Goal: Information Seeking & Learning: Learn about a topic

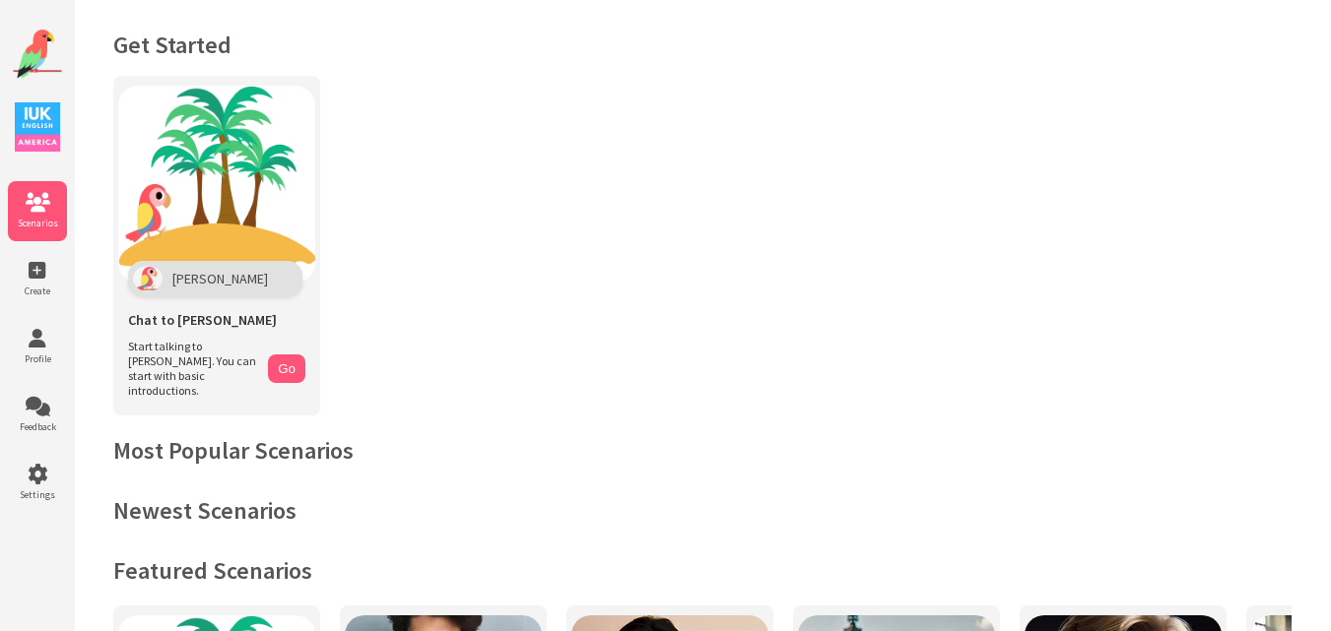
scroll to position [295, 0]
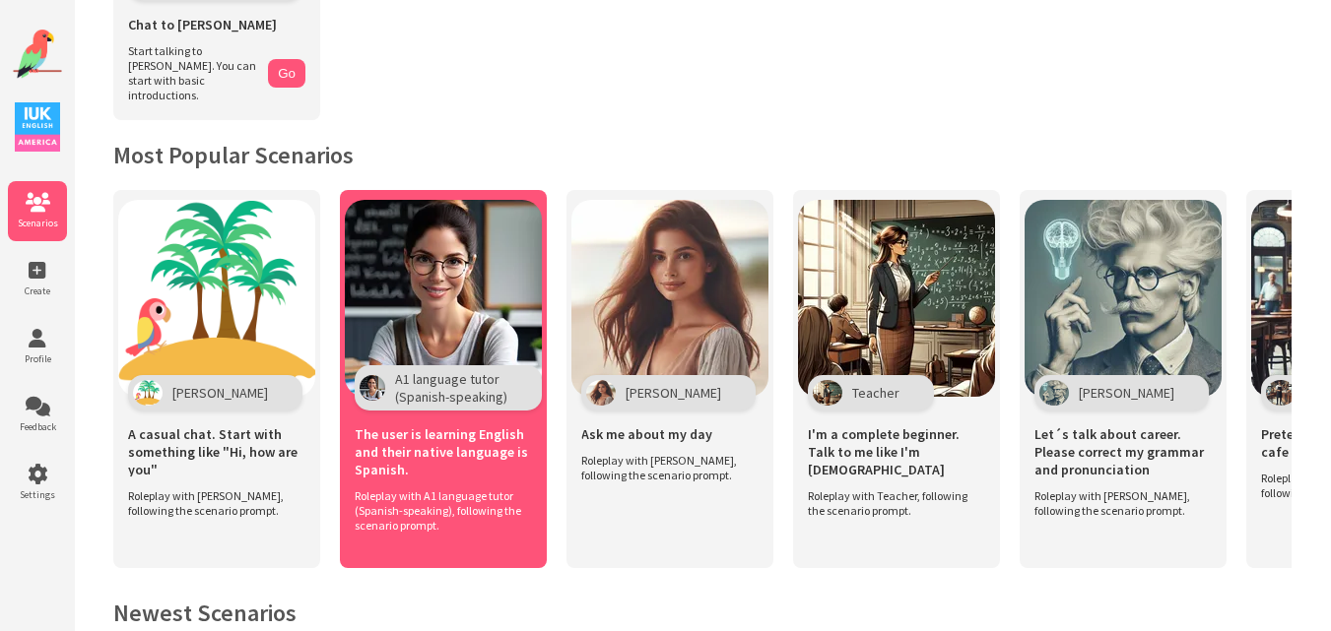
click at [460, 274] on img at bounding box center [443, 298] width 197 height 197
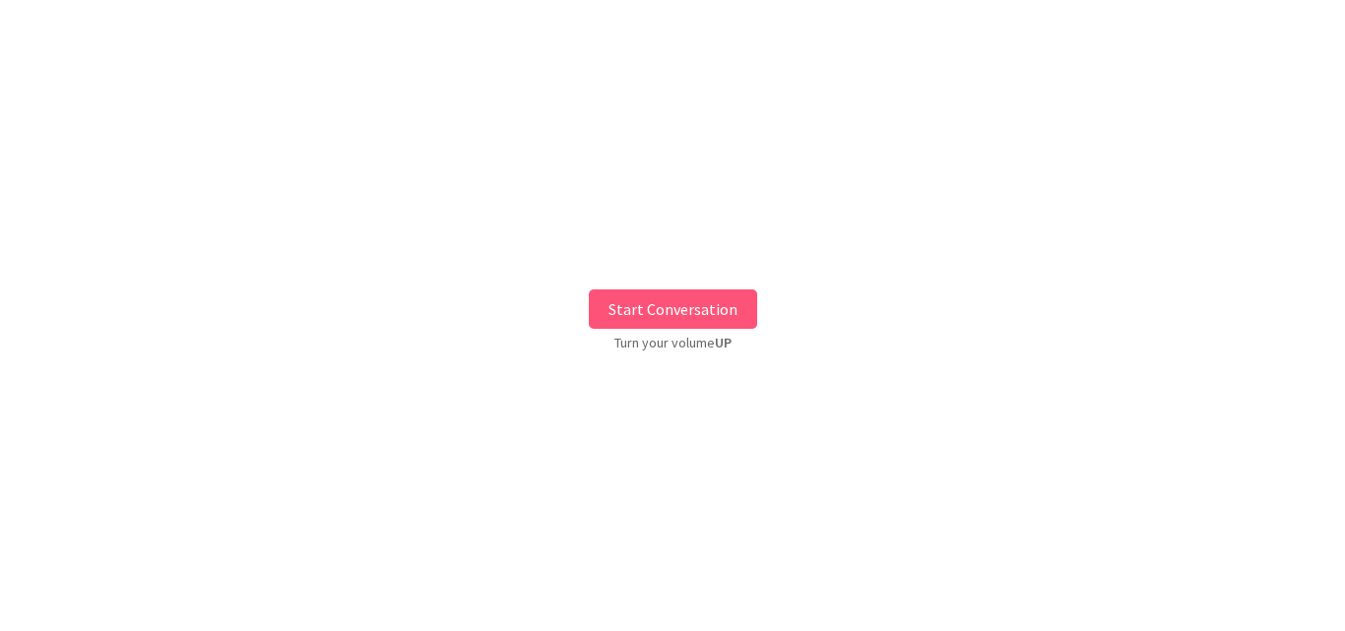
click at [675, 306] on button "Start Conversation" at bounding box center [673, 309] width 168 height 39
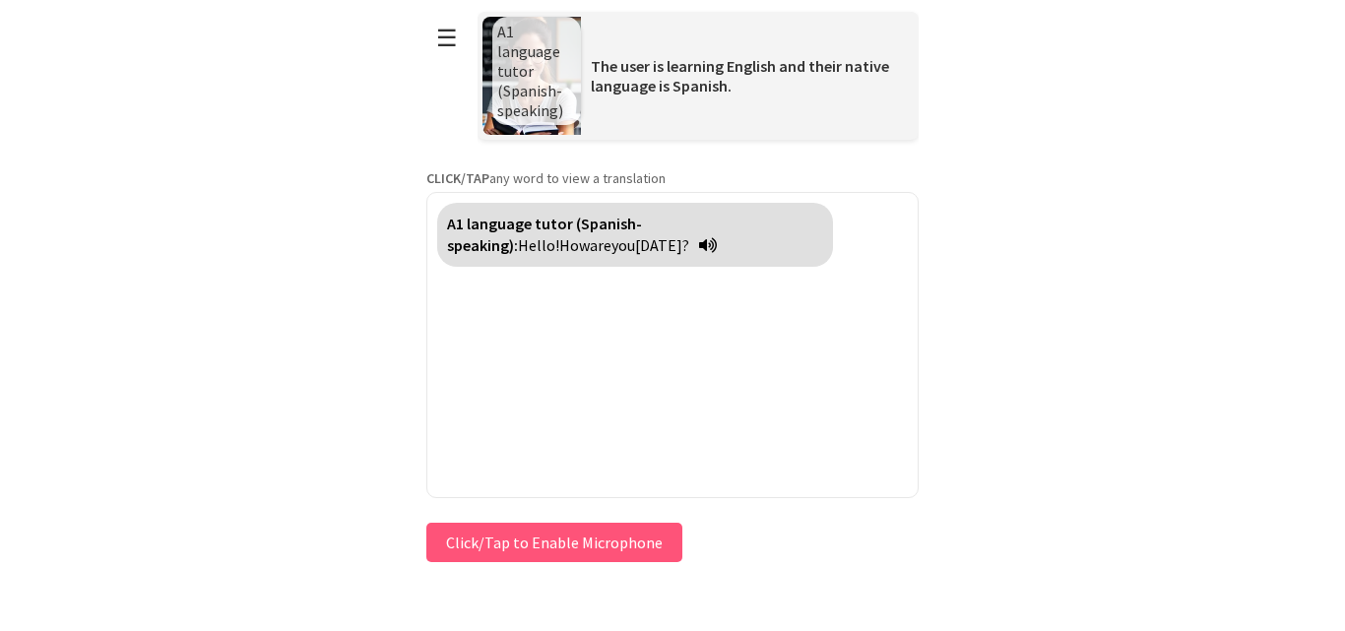
click at [577, 544] on button "Click/Tap to Enable Microphone" at bounding box center [554, 542] width 256 height 39
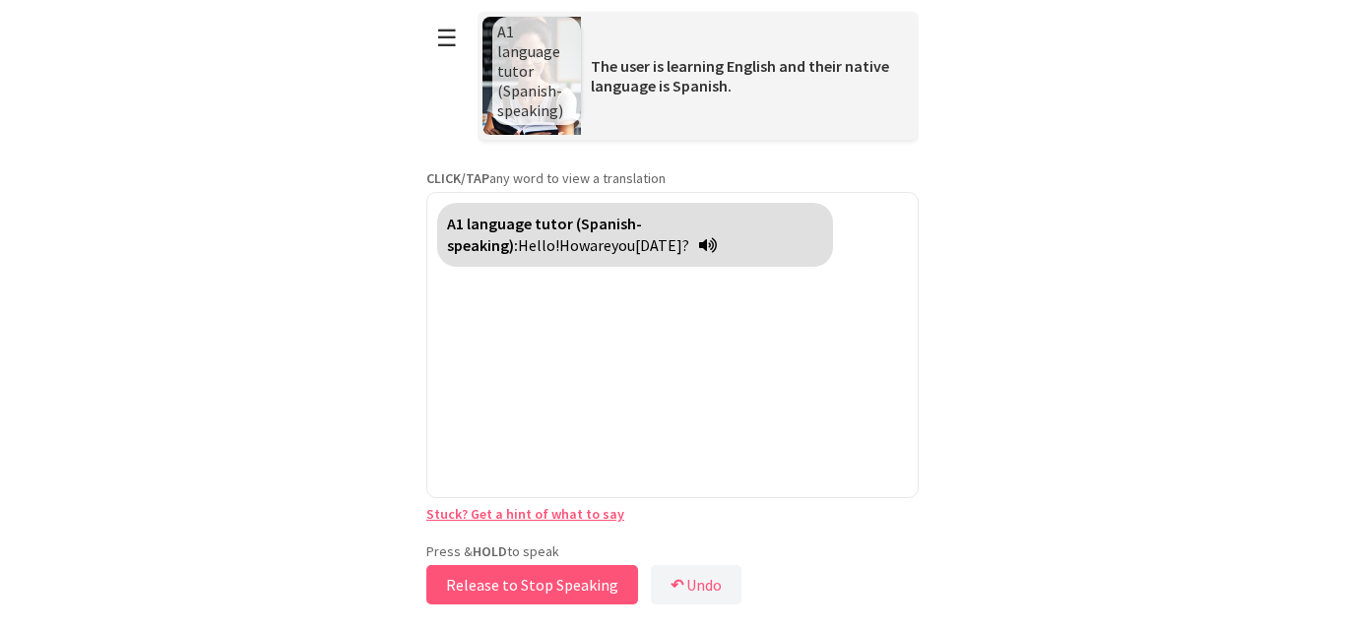
click at [519, 579] on button "Release to Stop Speaking" at bounding box center [532, 584] width 212 height 39
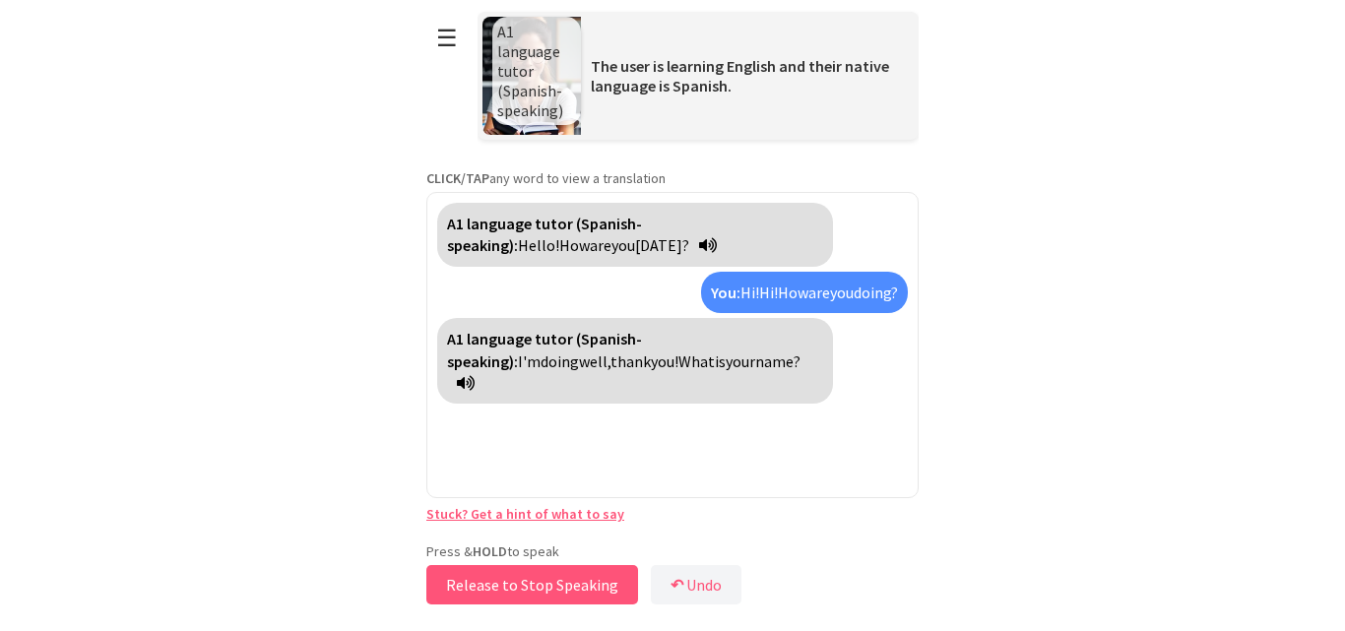
click at [519, 579] on button "Release to Stop Speaking" at bounding box center [532, 584] width 212 height 39
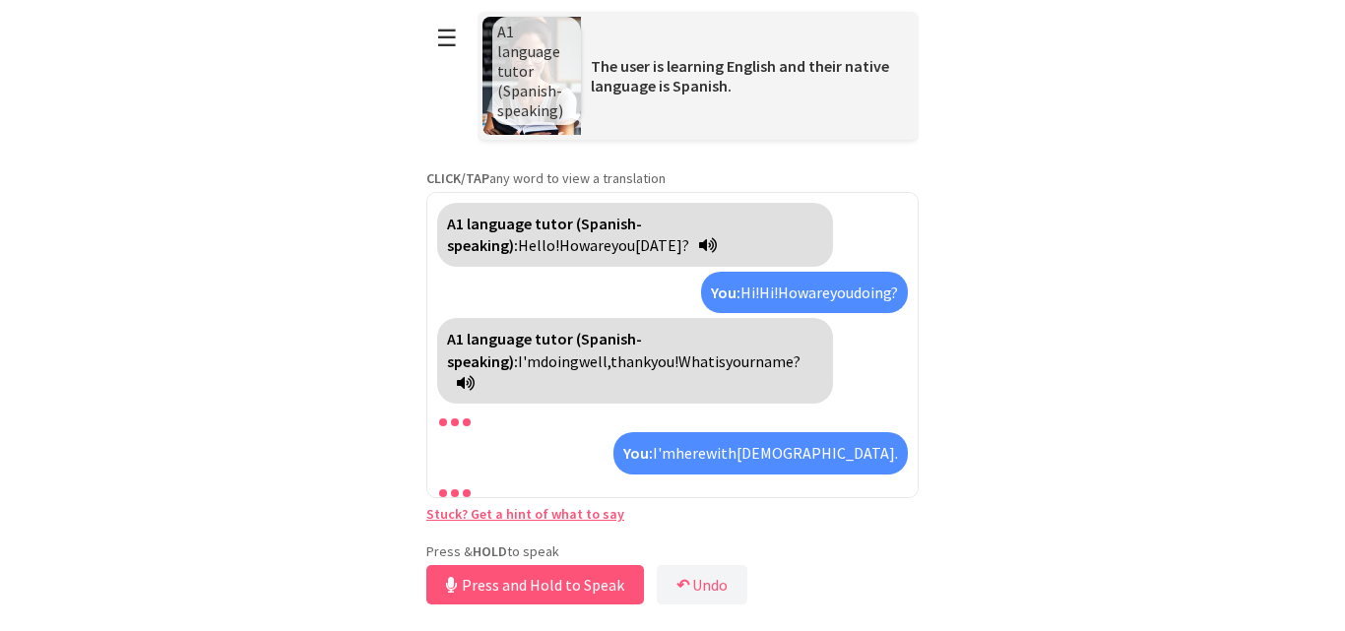
scroll to position [29, 0]
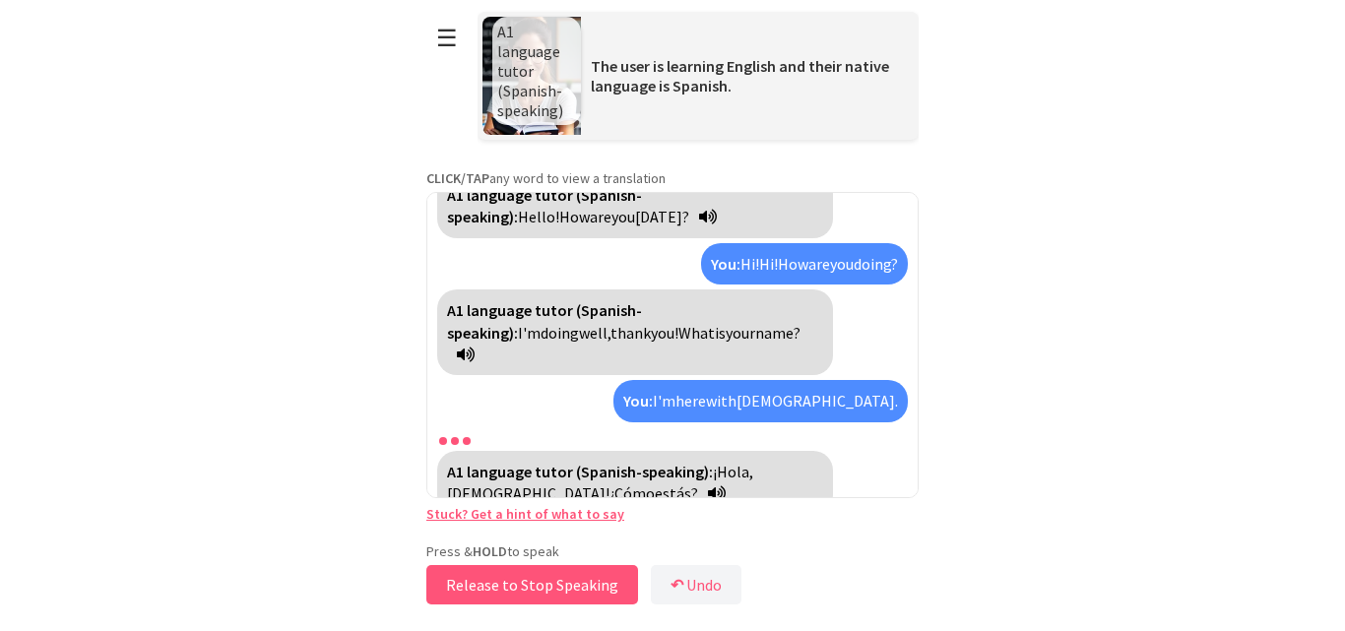
click at [530, 577] on button "Release to Stop Speaking" at bounding box center [532, 584] width 212 height 39
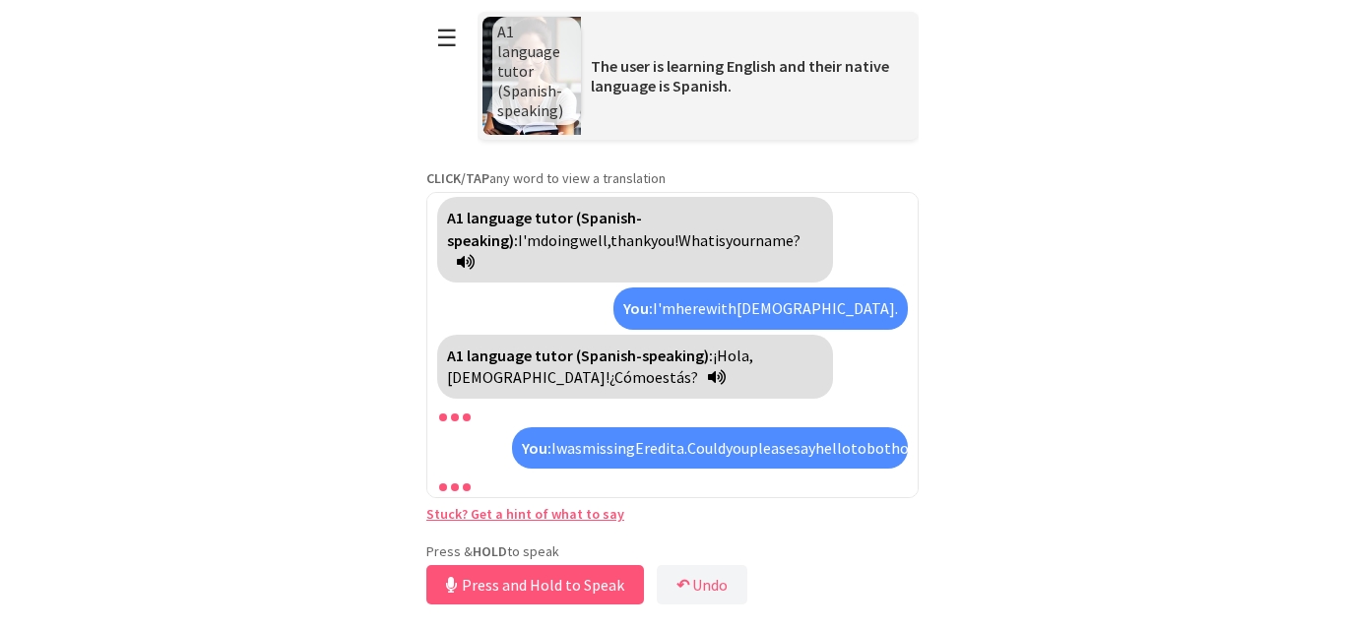
scroll to position [166, 0]
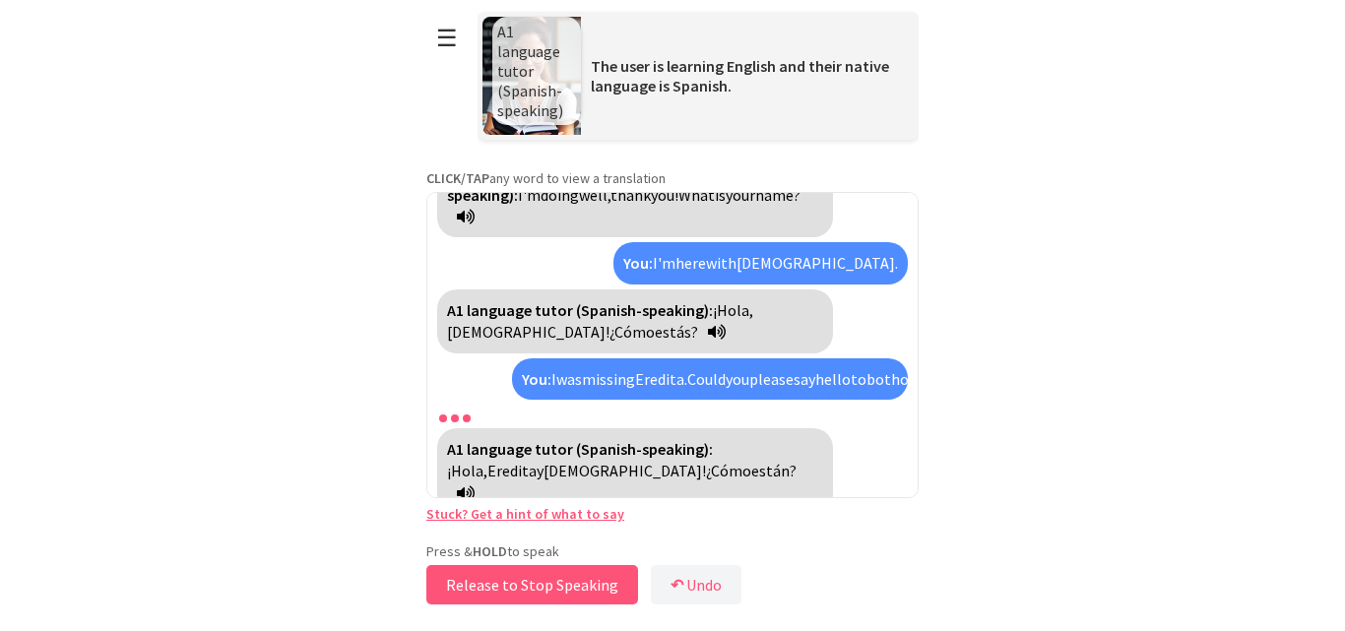
drag, startPoint x: 598, startPoint y: 583, endPoint x: 937, endPoint y: 559, distance: 339.6
click at [937, 559] on html "**********" at bounding box center [672, 315] width 1345 height 631
click at [514, 592] on button "Release to Stop Speaking" at bounding box center [532, 584] width 212 height 39
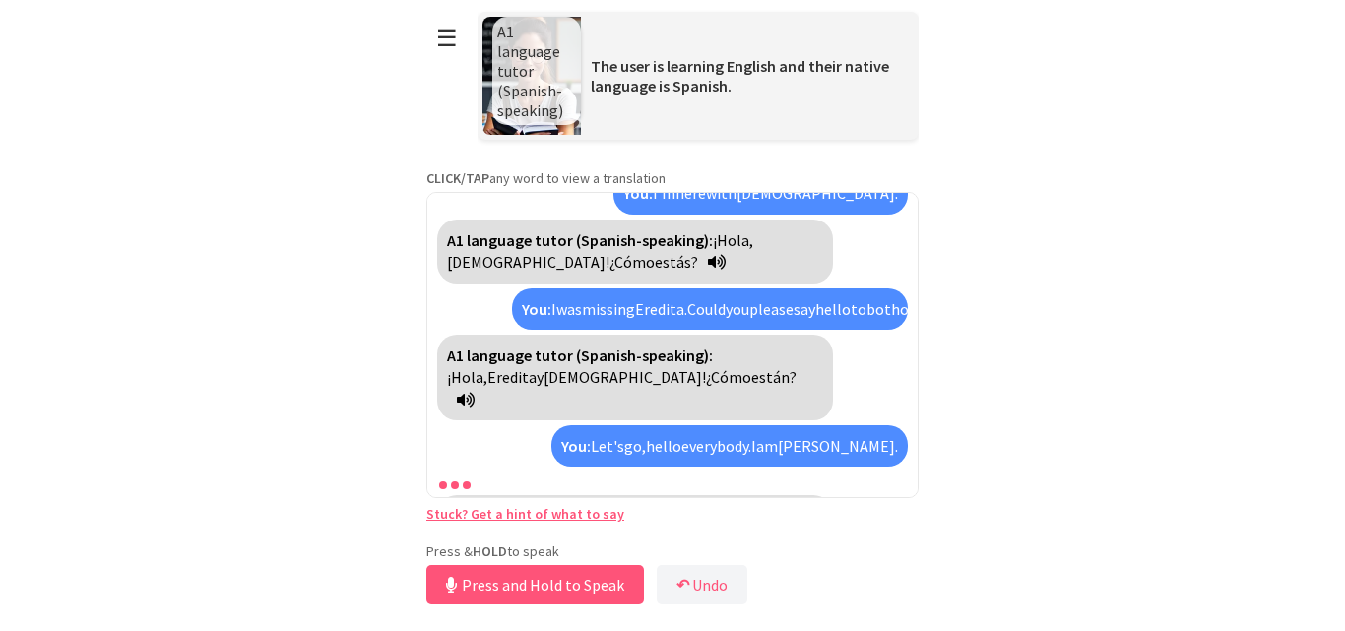
scroll to position [303, 0]
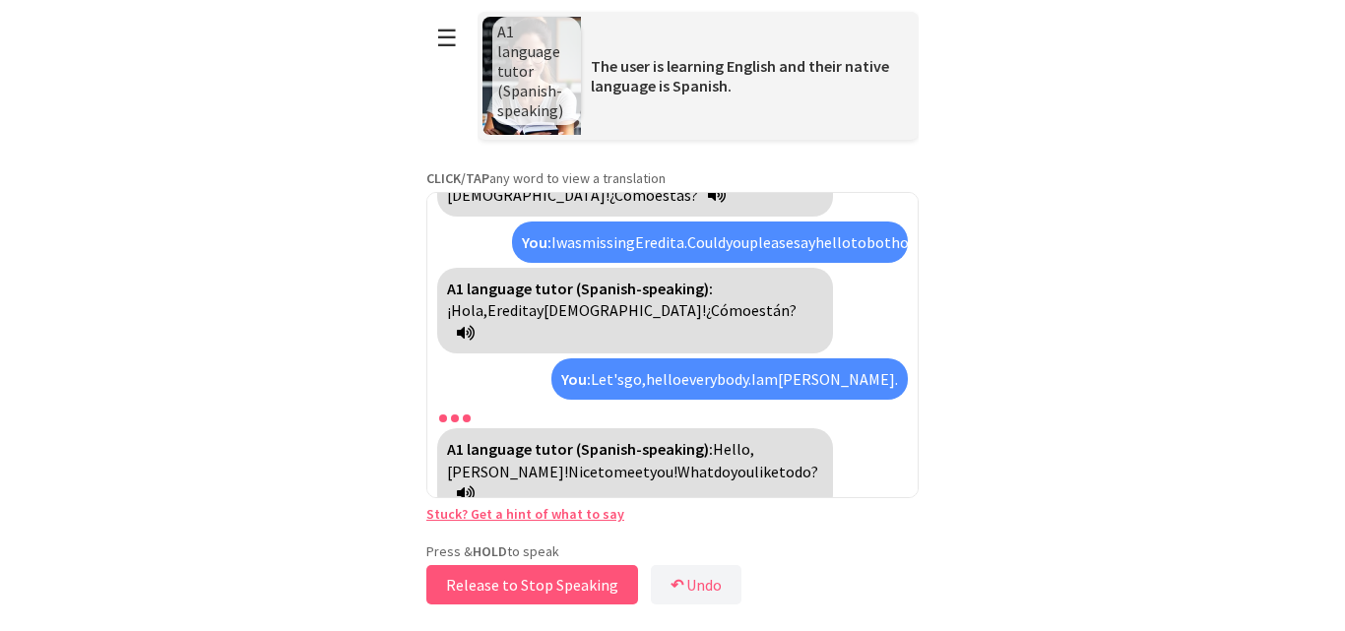
click at [520, 572] on button "Release to Stop Speaking" at bounding box center [532, 584] width 212 height 39
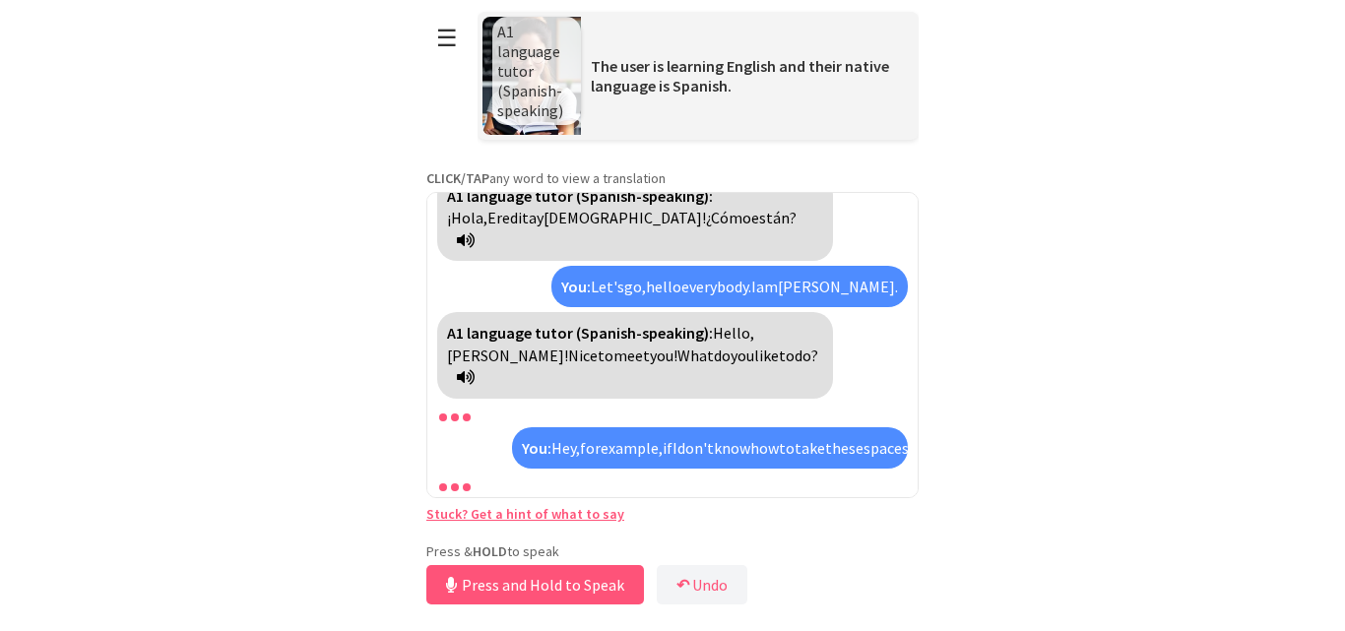
scroll to position [463, 0]
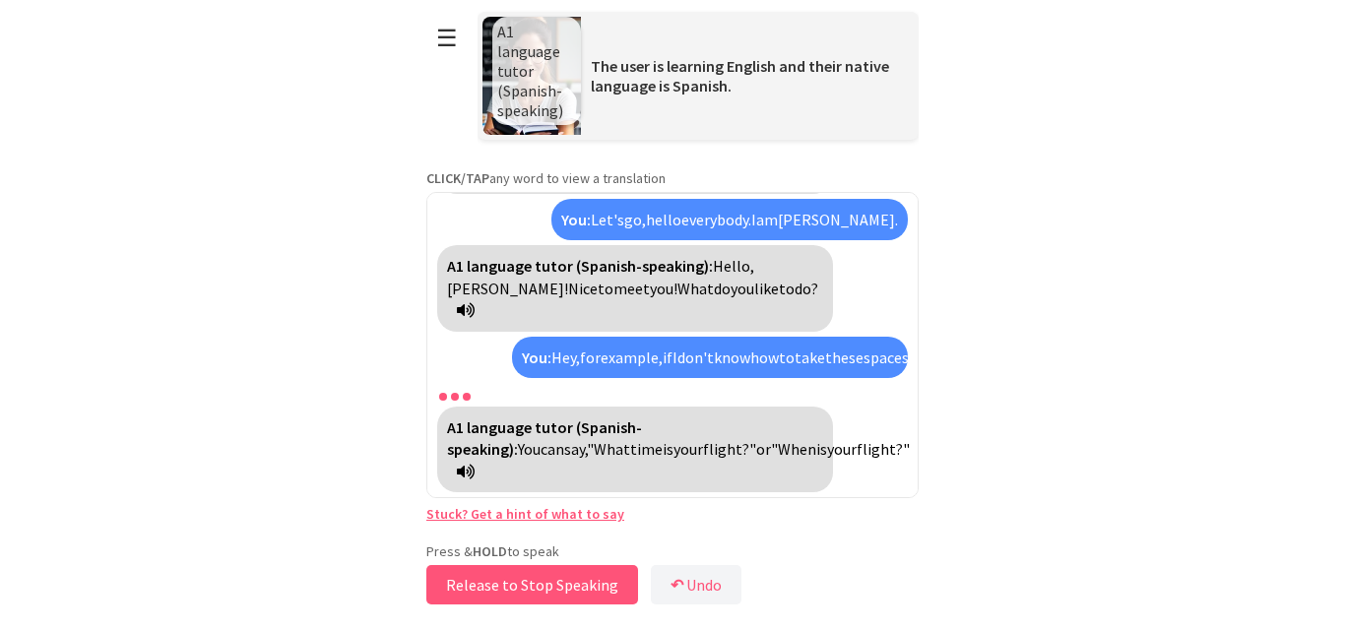
click at [520, 572] on button "Release to Stop Speaking" at bounding box center [532, 584] width 212 height 39
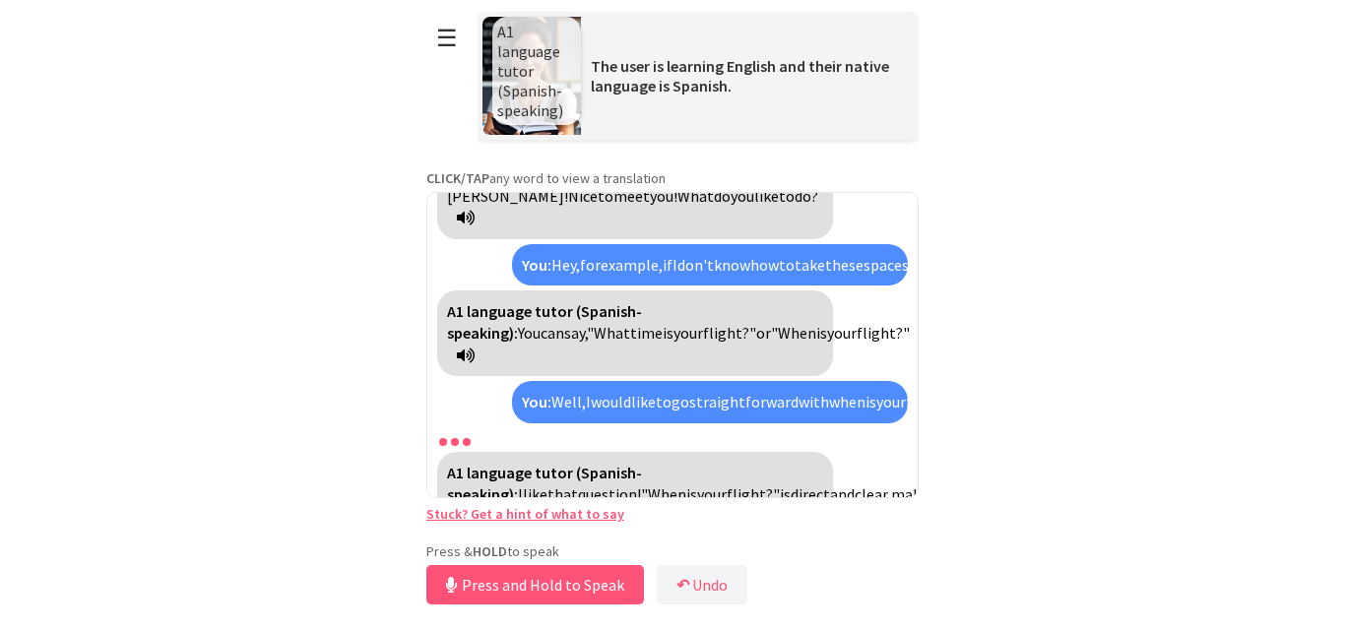
scroll to position [667, 0]
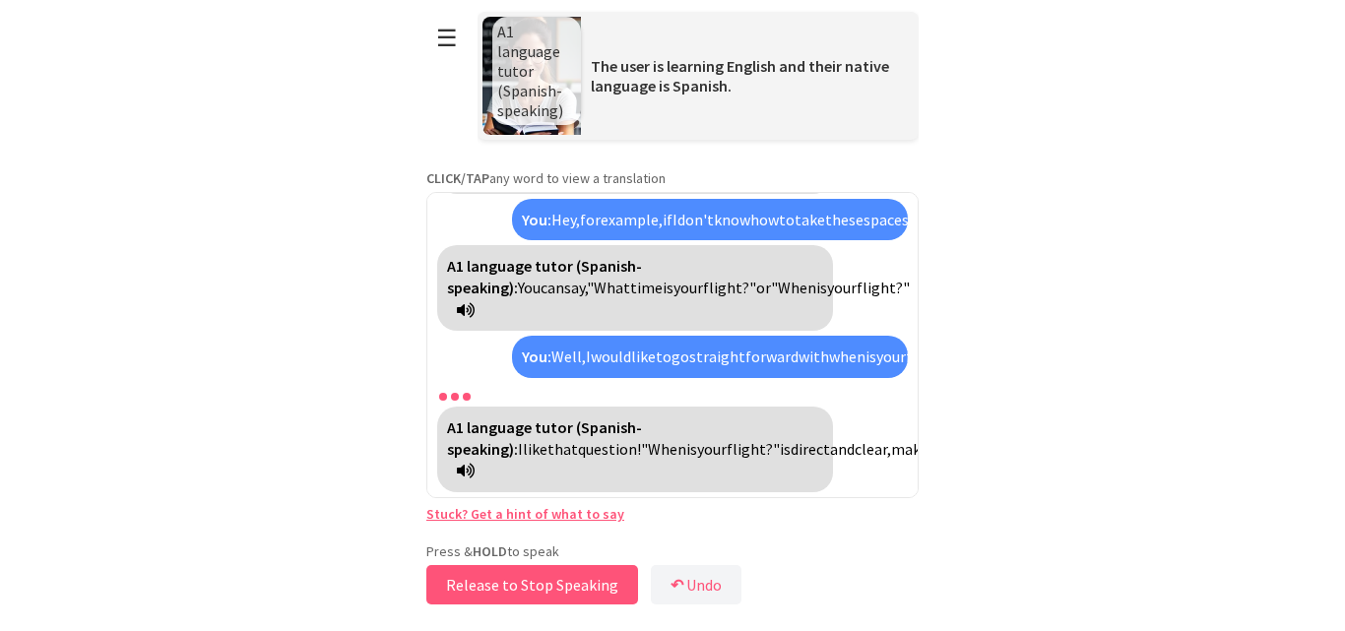
click at [520, 572] on button "Release to Stop Speaking" at bounding box center [532, 584] width 212 height 39
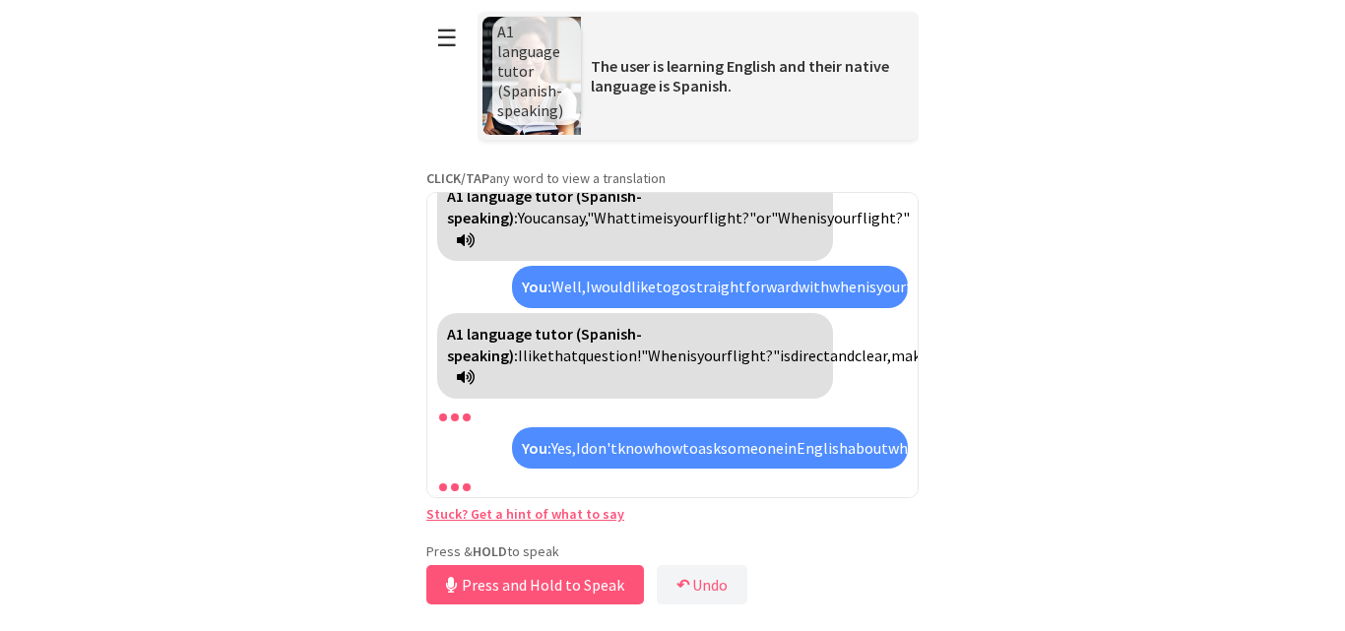
scroll to position [871, 0]
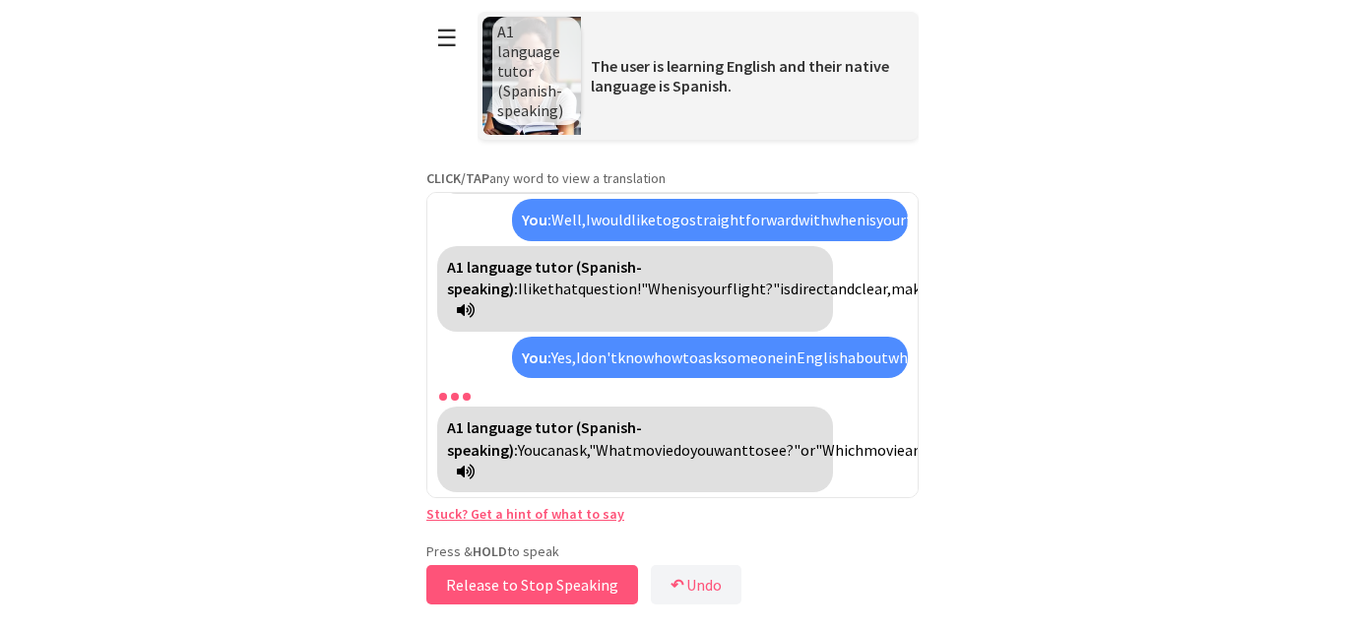
click at [520, 572] on button "Release to Stop Speaking" at bounding box center [532, 584] width 212 height 39
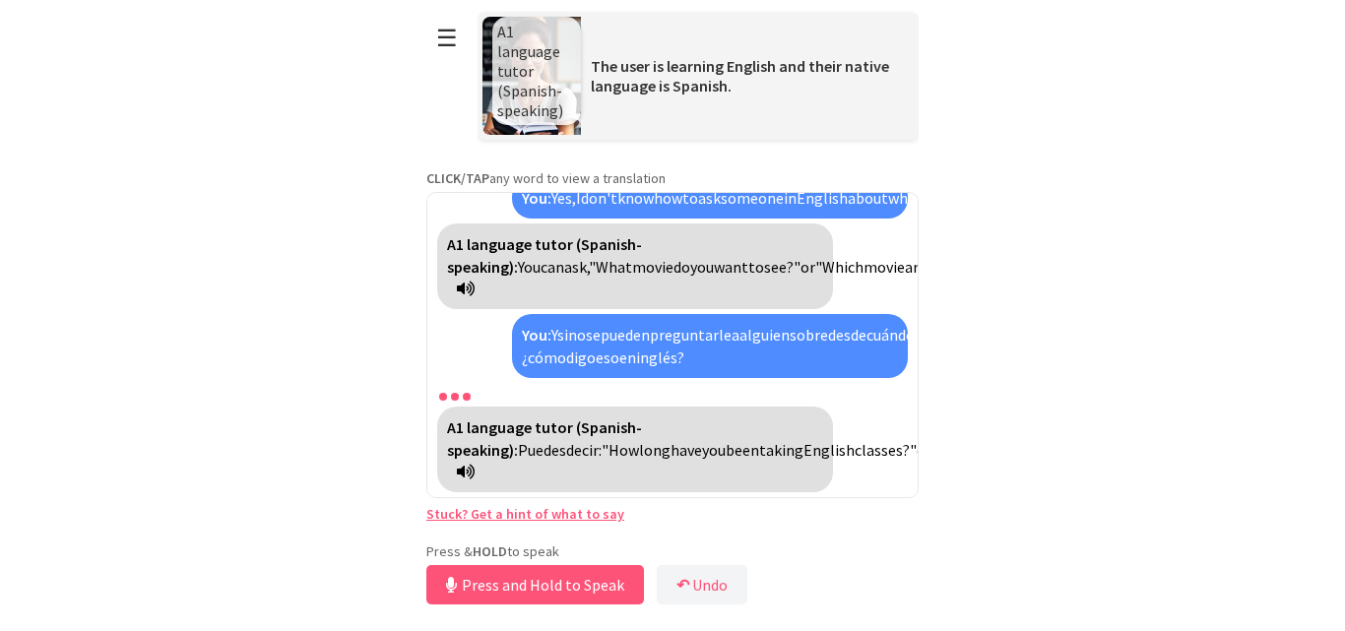
scroll to position [1073, 0]
click at [520, 572] on button "Release to Stop Speaking" at bounding box center [532, 584] width 212 height 39
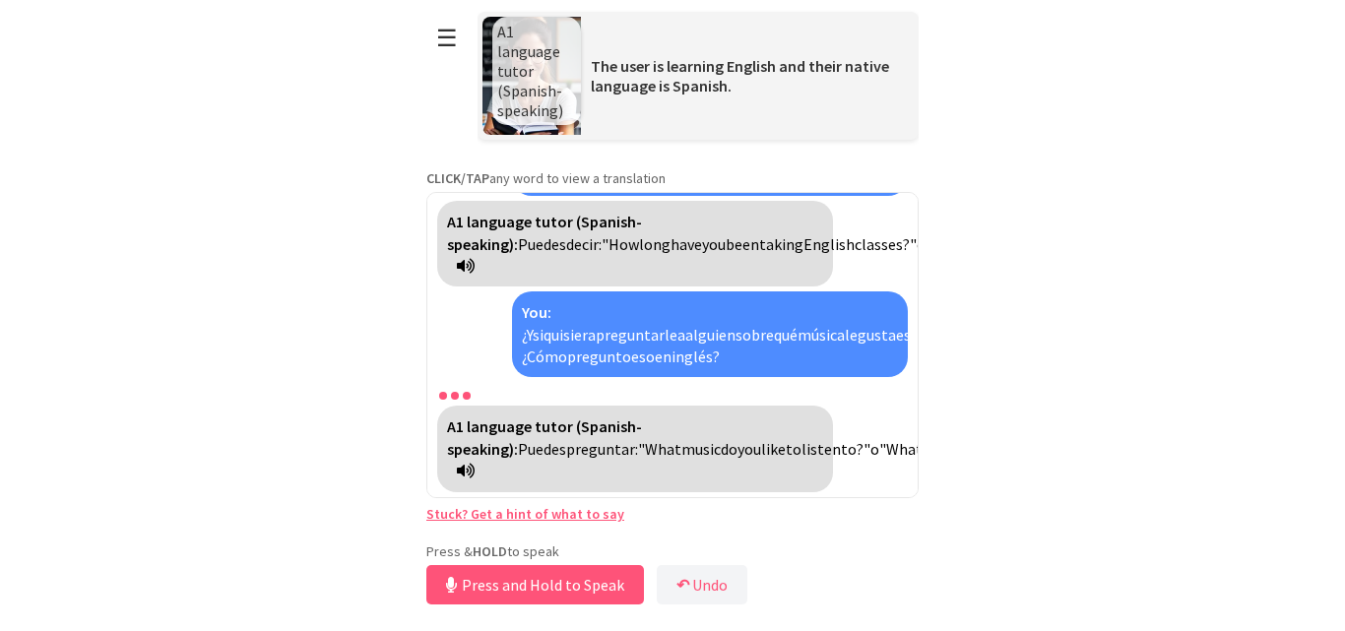
scroll to position [1300, 0]
click at [520, 572] on button "Release to Stop Speaking" at bounding box center [532, 584] width 212 height 39
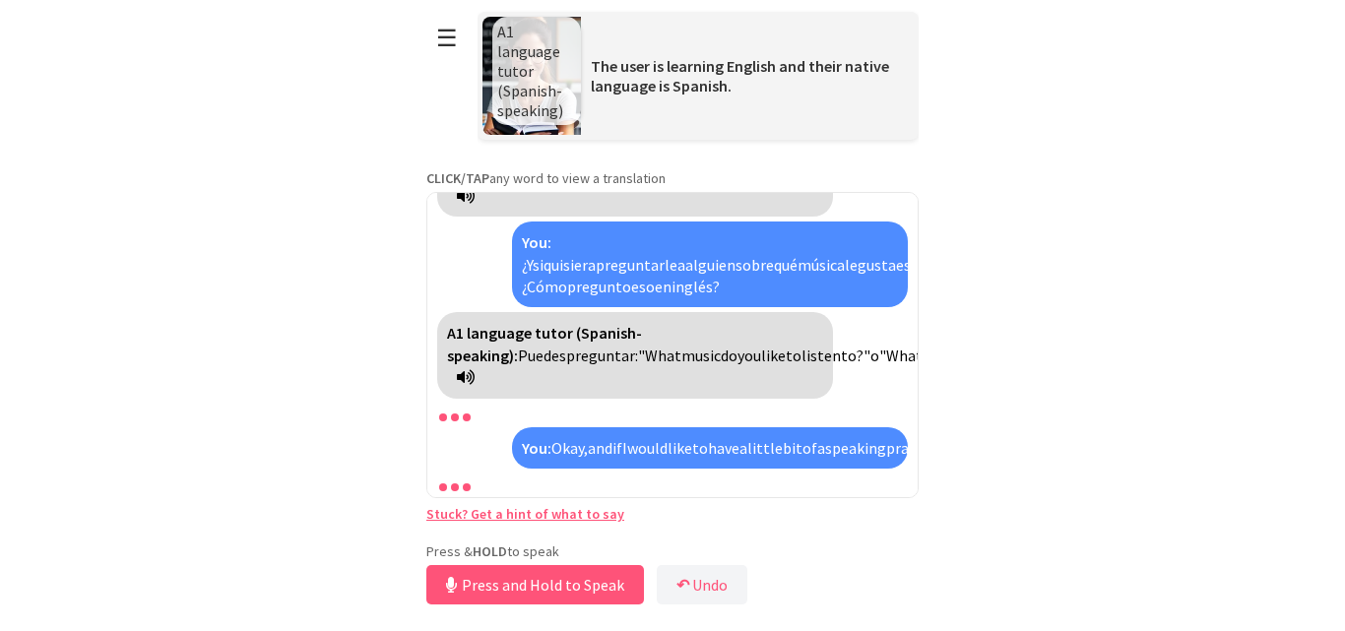
scroll to position [1459, 0]
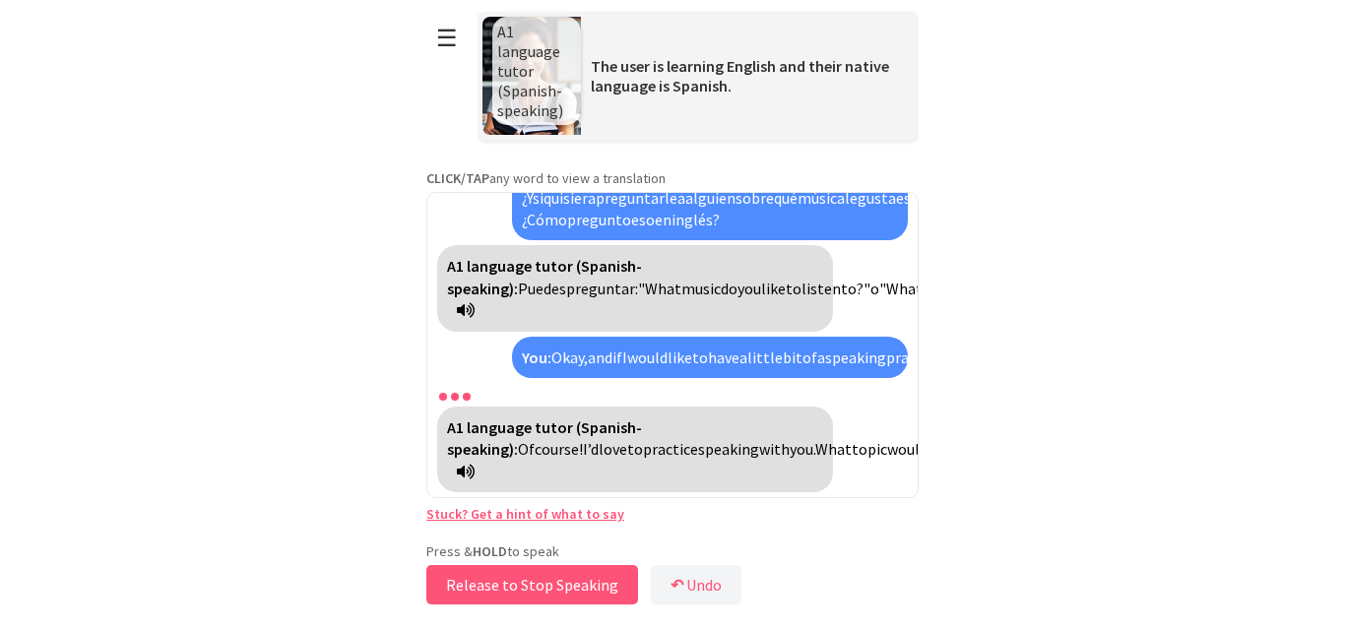
click at [520, 572] on button "Release to Stop Speaking" at bounding box center [532, 584] width 212 height 39
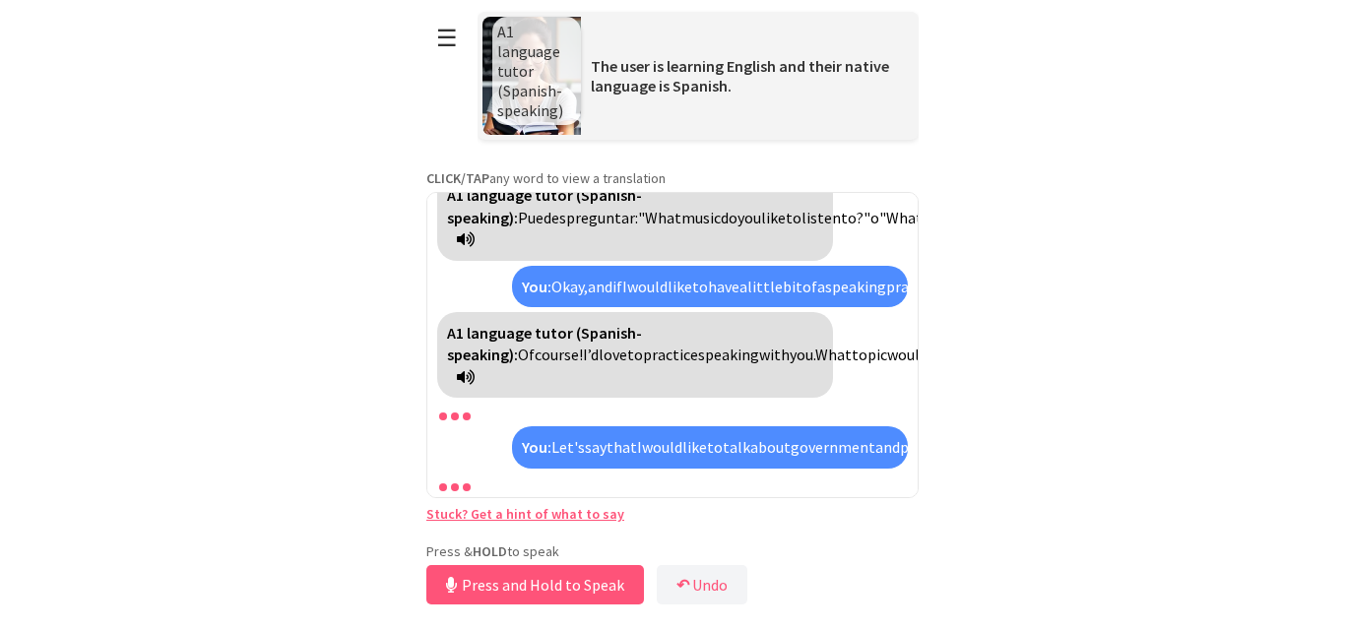
scroll to position [1685, 0]
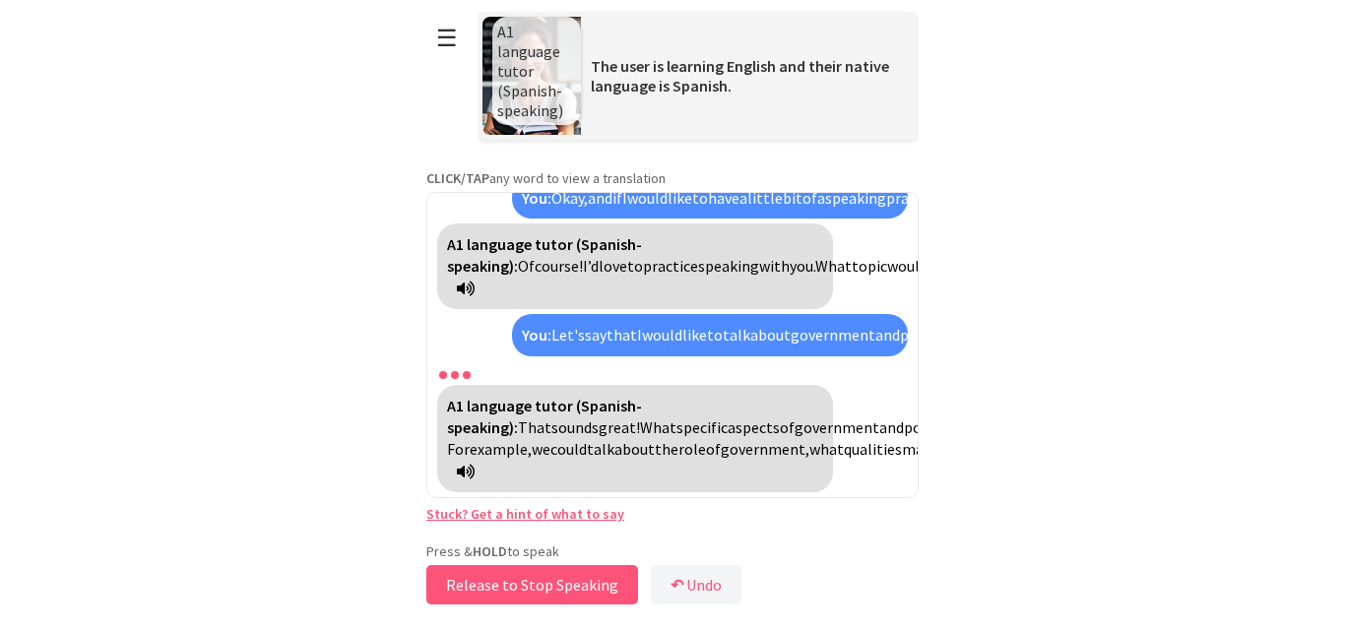
click at [520, 572] on button "Release to Stop Speaking" at bounding box center [532, 584] width 212 height 39
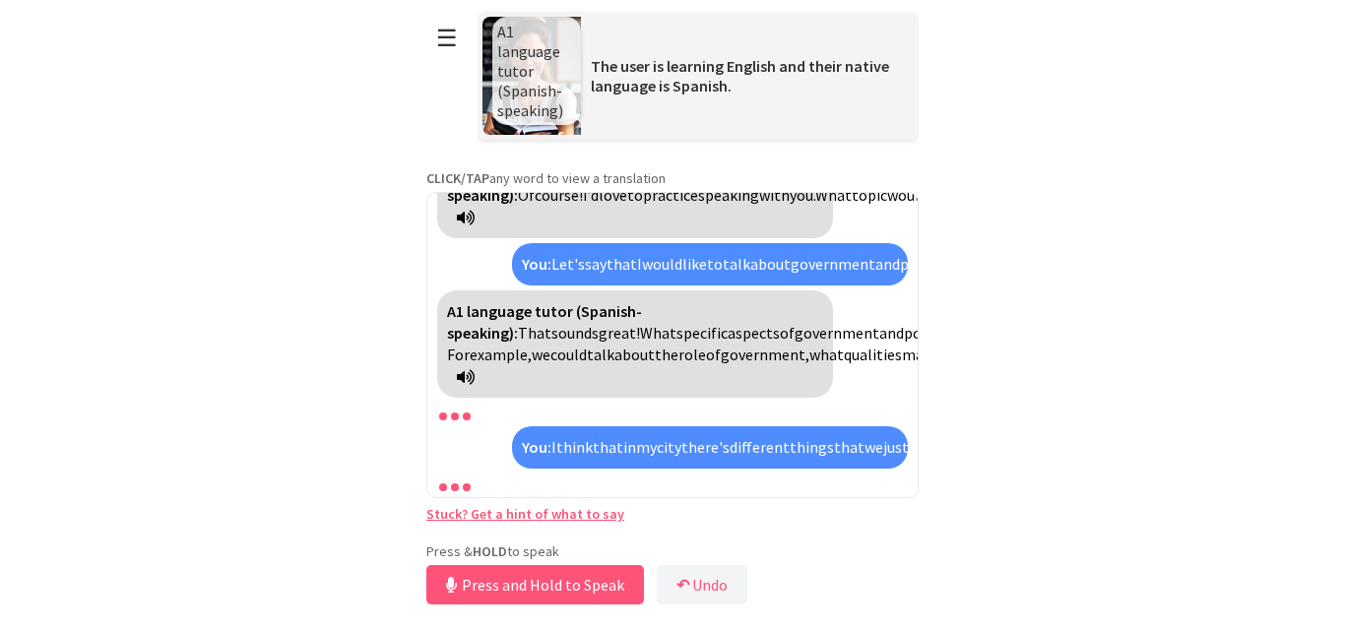
scroll to position [1955, 0]
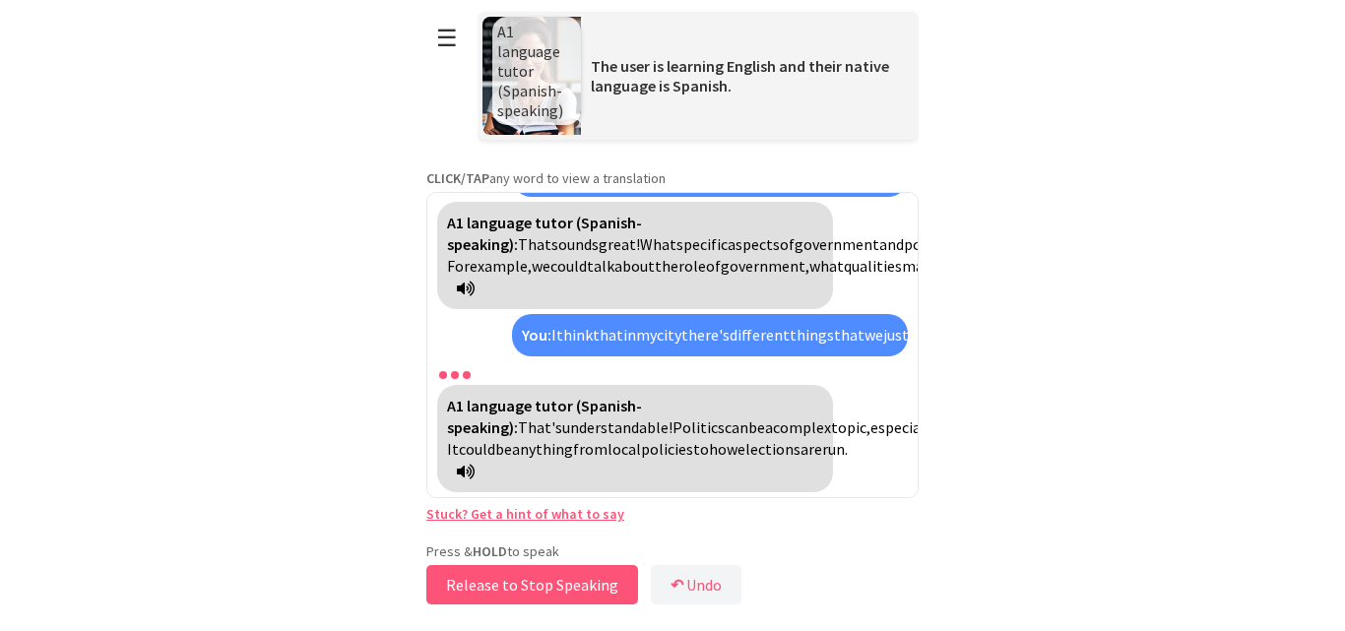
click at [520, 572] on button "Release to Stop Speaking" at bounding box center [532, 584] width 212 height 39
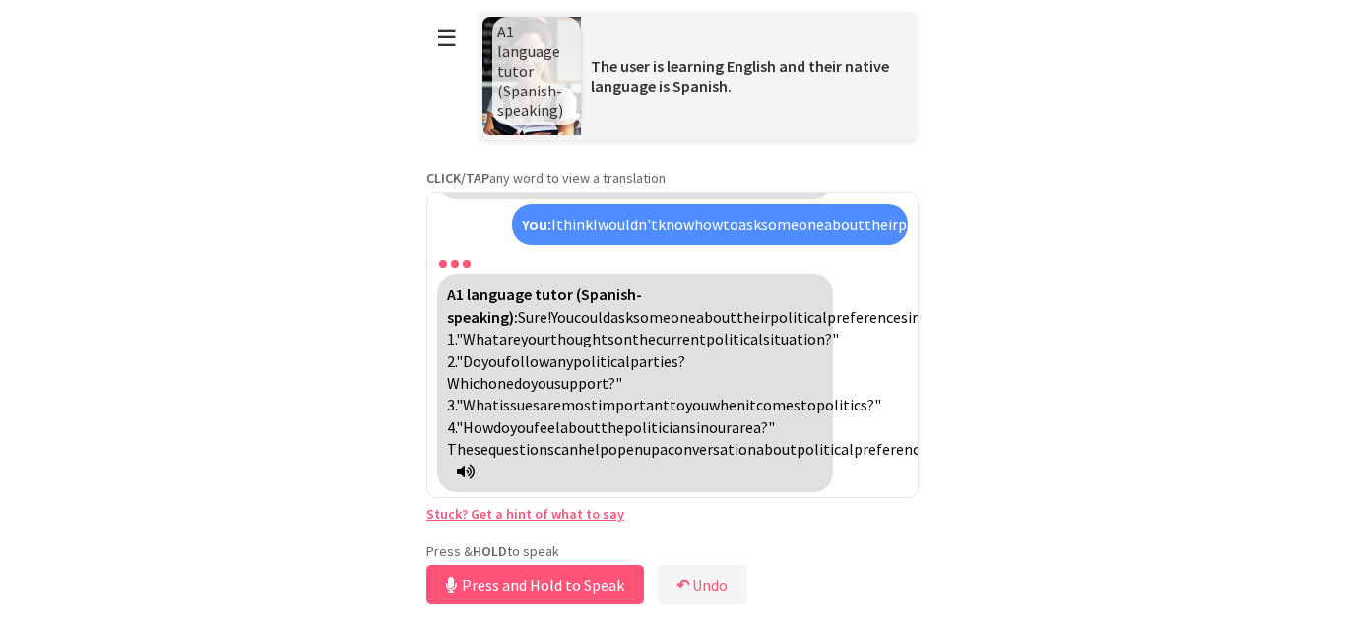
scroll to position [2312, 0]
